Goal: Check status: Check status

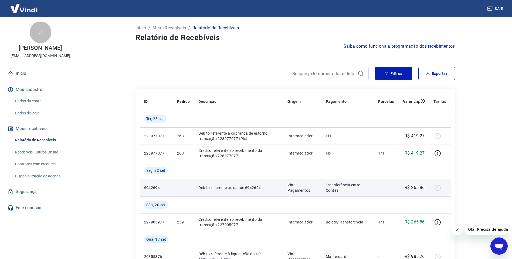
click at [442, 187] on div at bounding box center [439, 188] width 13 height 9
click at [440, 188] on div at bounding box center [439, 188] width 13 height 9
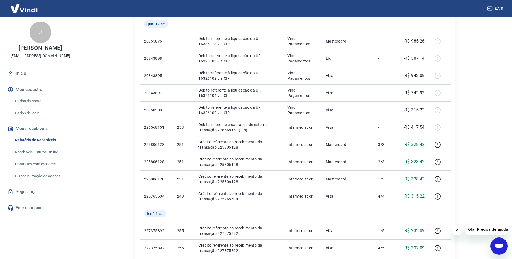
scroll to position [81, 0]
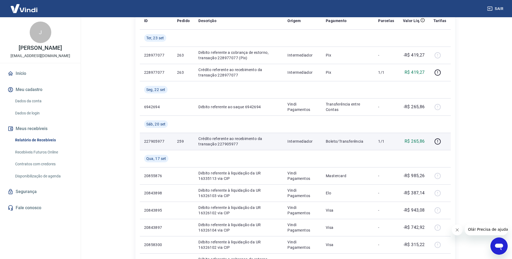
click at [229, 147] on td "Crédito referente ao recebimento da transação 227905977" at bounding box center [238, 141] width 89 height 17
click at [229, 146] on p "Crédito referente ao recebimento da transação 227905977" at bounding box center [238, 141] width 80 height 11
copy p "227905977"
